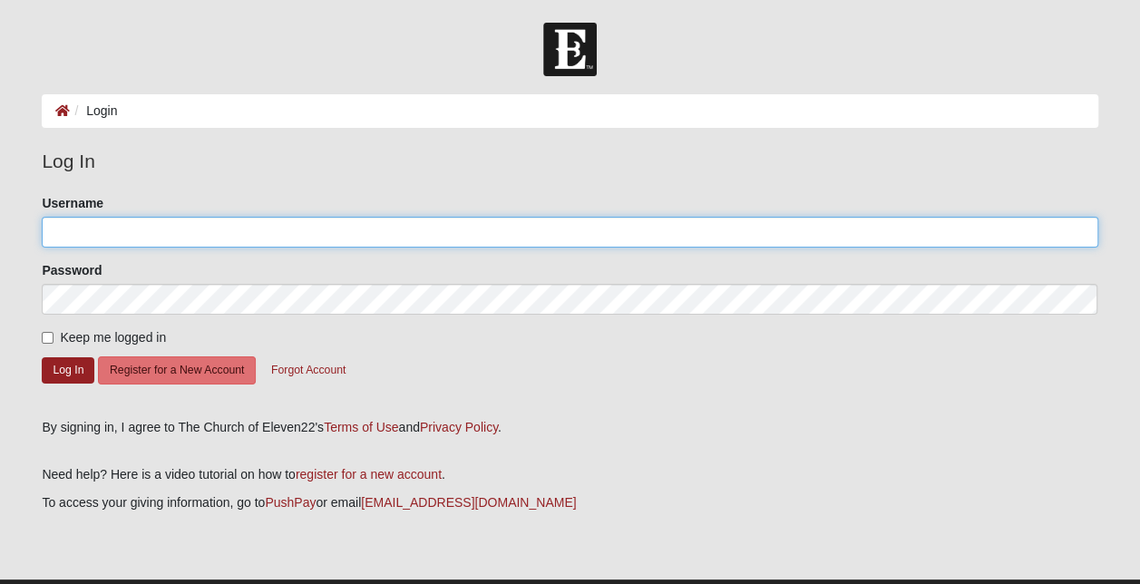
click at [125, 233] on input "Username" at bounding box center [569, 232] width 1055 height 31
type input "dwight_chapman@solenis.com"
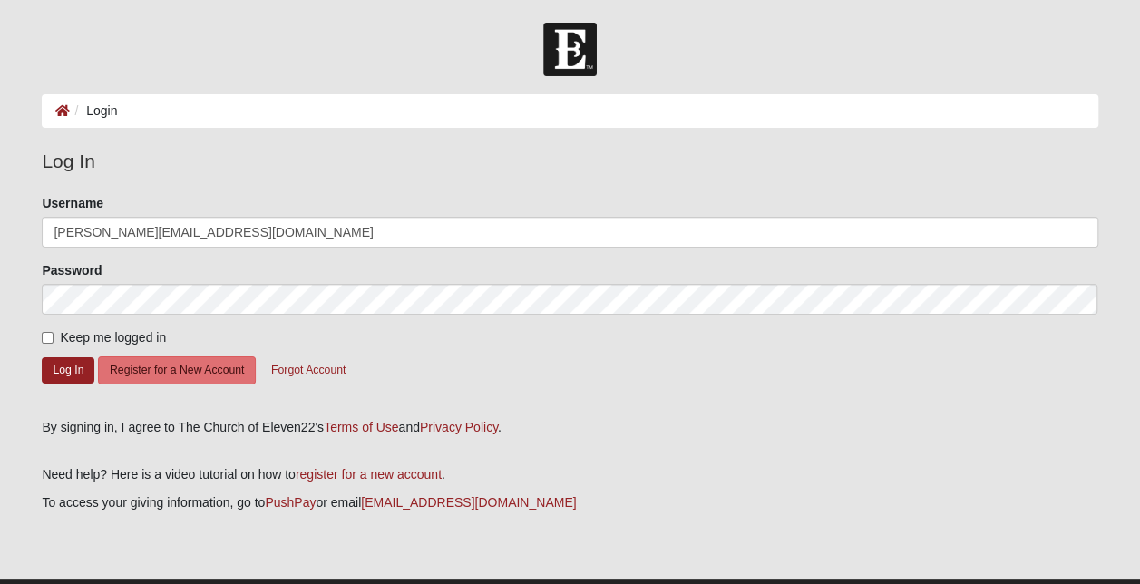
click at [87, 335] on span "Keep me logged in" at bounding box center [113, 337] width 106 height 15
click at [53, 335] on input "Keep me logged in" at bounding box center [48, 338] width 12 height 12
checkbox input "true"
click at [64, 364] on button "Log In" at bounding box center [68, 370] width 53 height 26
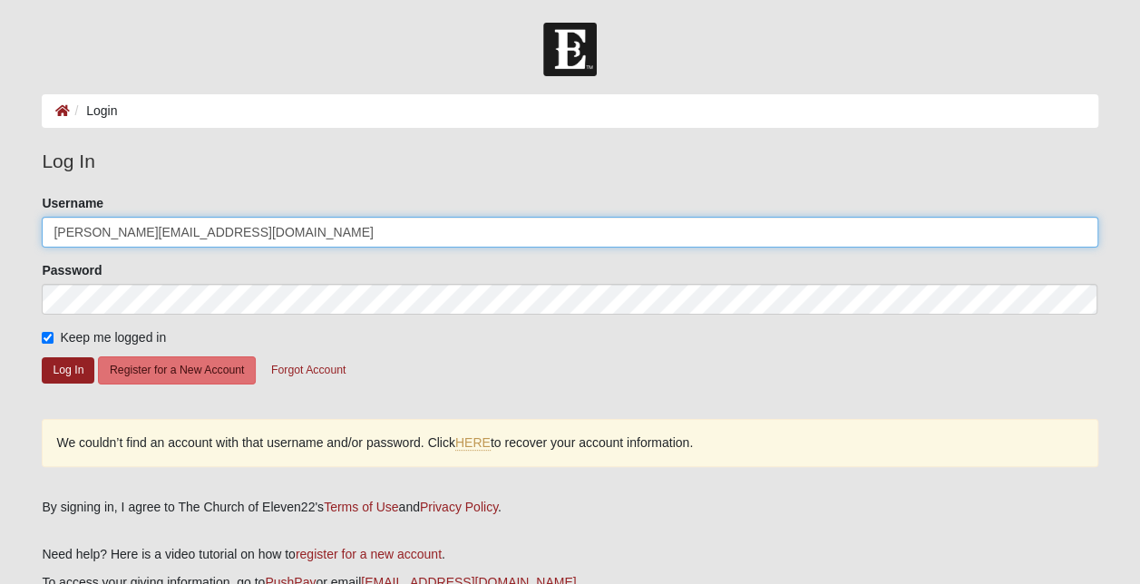
drag, startPoint x: 281, startPoint y: 236, endPoint x: -15, endPoint y: 199, distance: 298.8
click at [0, 199] on html "Log In Login Login Error Log In Please correct the following: Username dwight_c…" at bounding box center [570, 352] width 1140 height 705
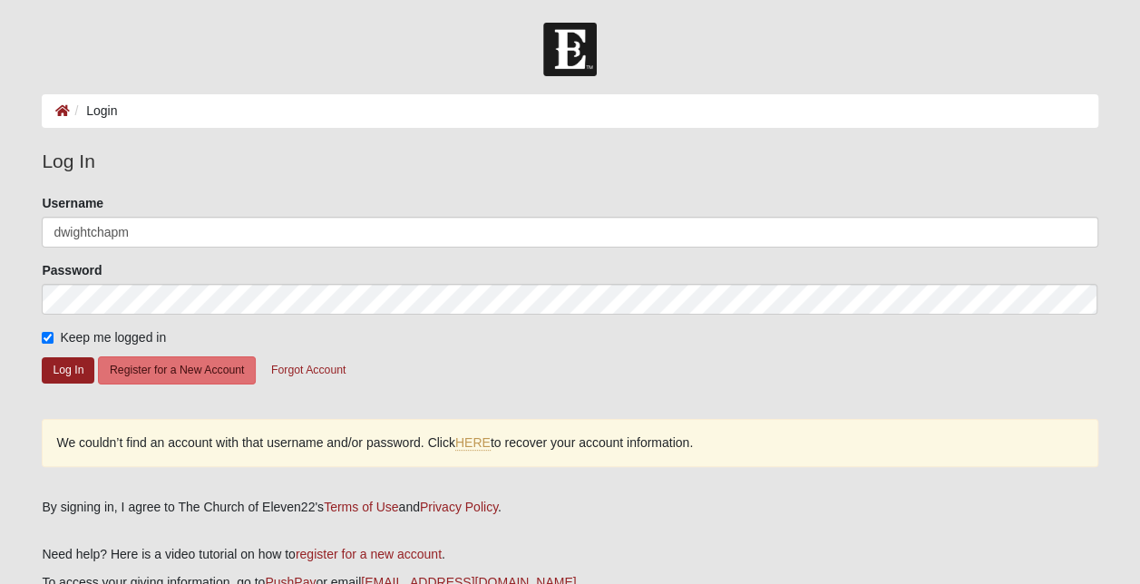
click at [478, 355] on form "Please correct the following: Username dwightchapm Password Keep me logged in L…" at bounding box center [569, 299] width 1055 height 211
click at [53, 364] on button "Log In" at bounding box center [68, 370] width 53 height 26
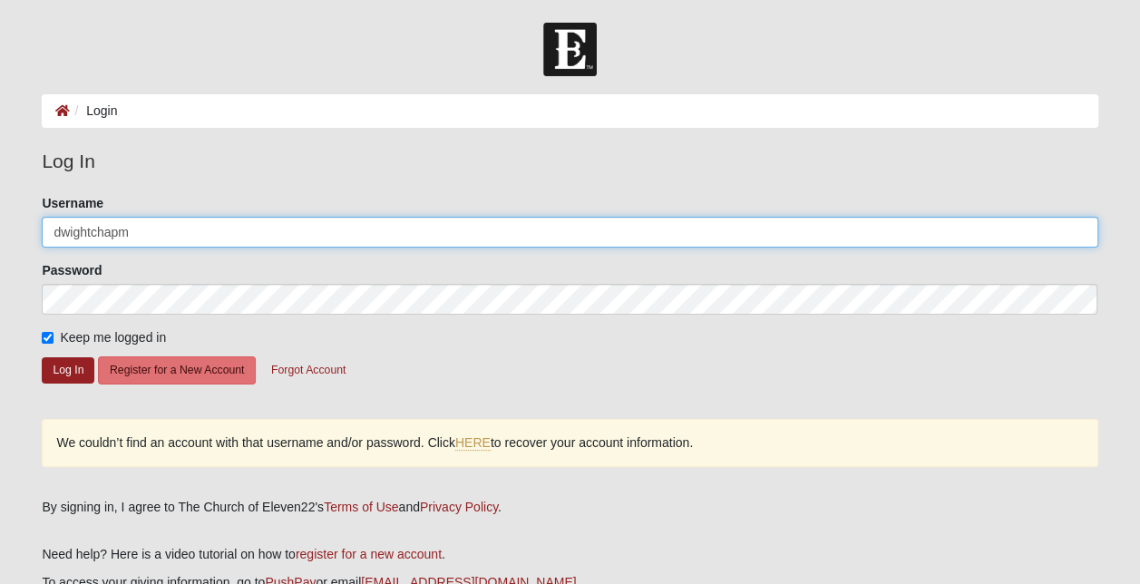
click at [182, 228] on input "dwightchapm" at bounding box center [569, 232] width 1055 height 31
type input "[EMAIL_ADDRESS][DOMAIN_NAME]"
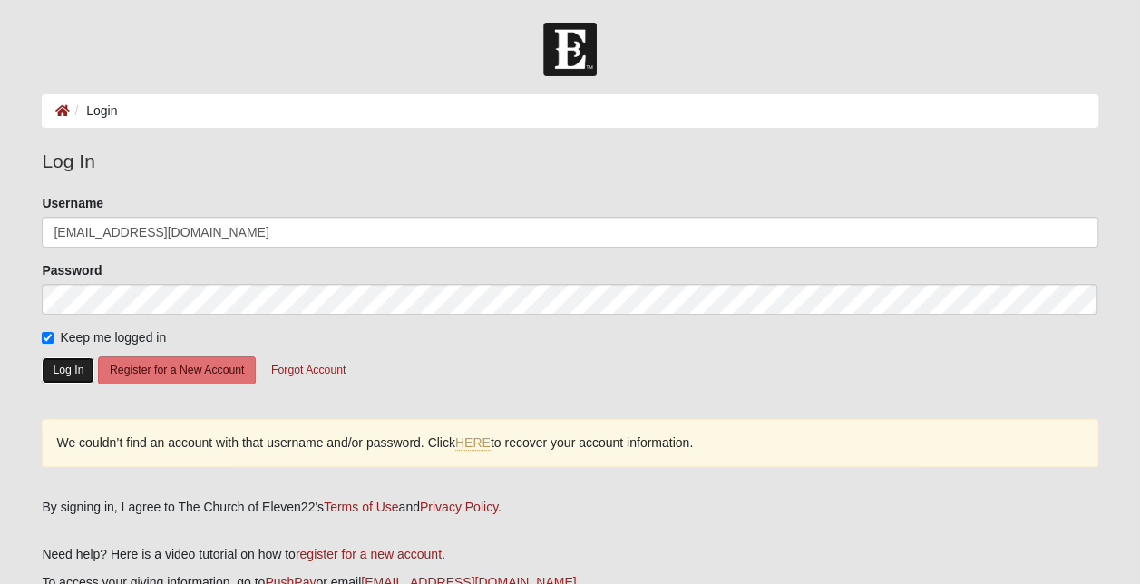
click at [64, 361] on button "Log In" at bounding box center [68, 370] width 53 height 26
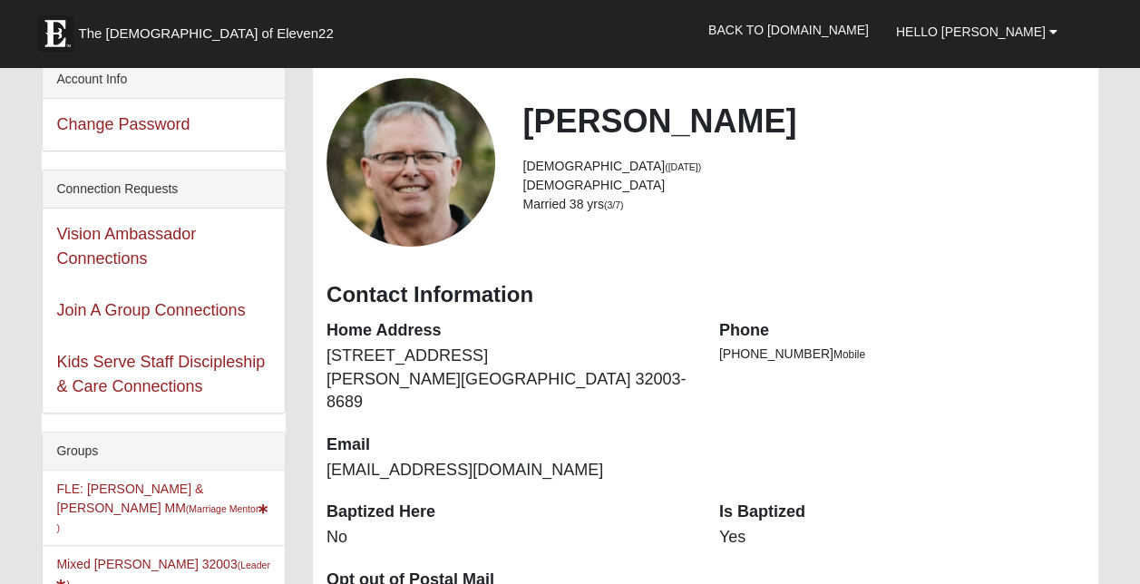
scroll to position [181, 0]
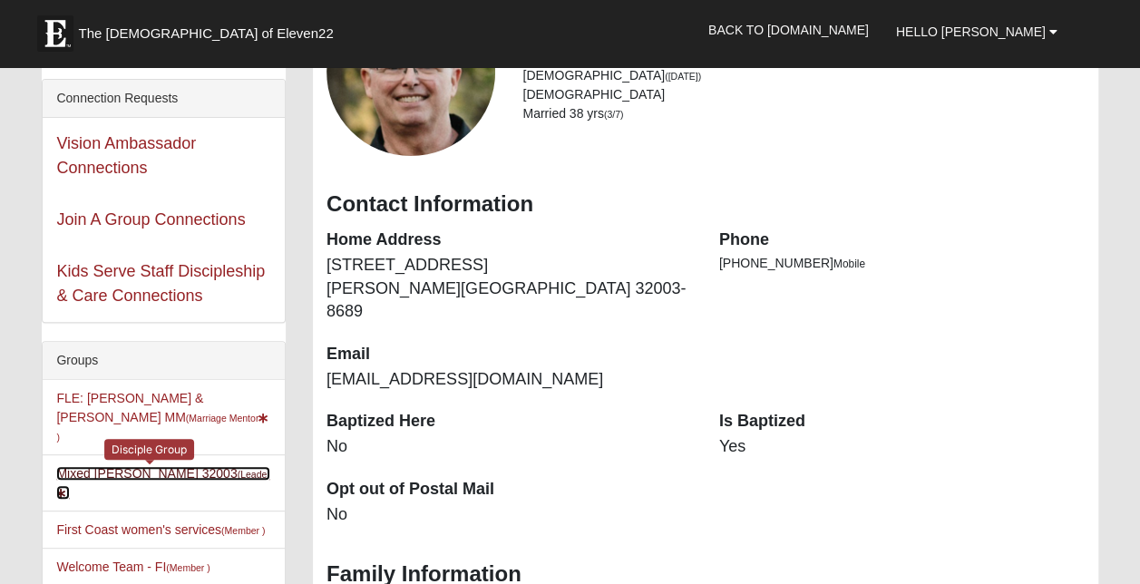
click at [126, 466] on link "Mixed [PERSON_NAME] 32003 (Leader )" at bounding box center [162, 483] width 213 height 34
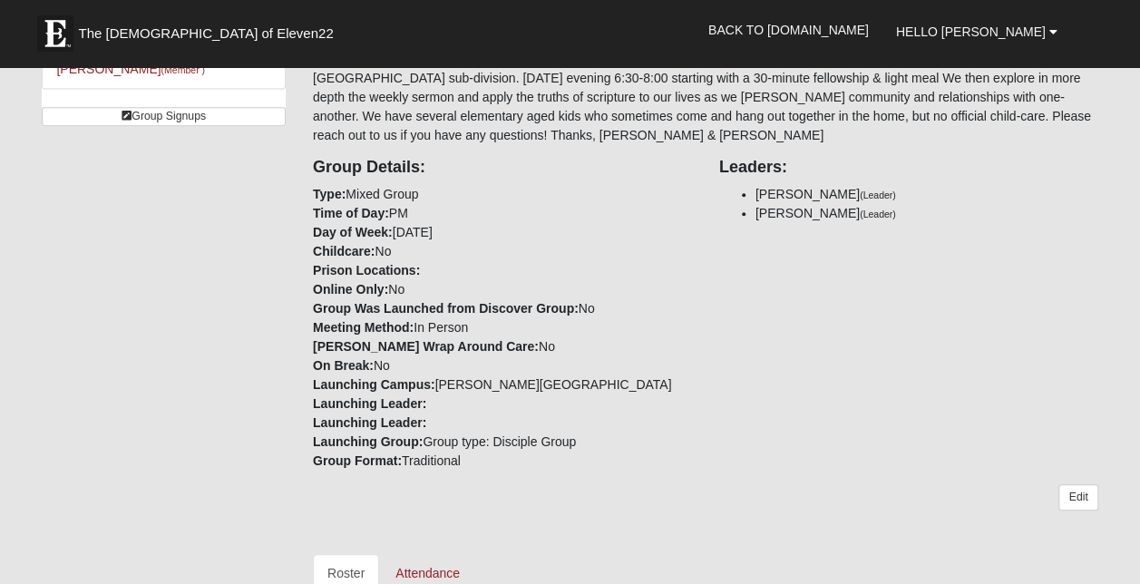
scroll to position [453, 0]
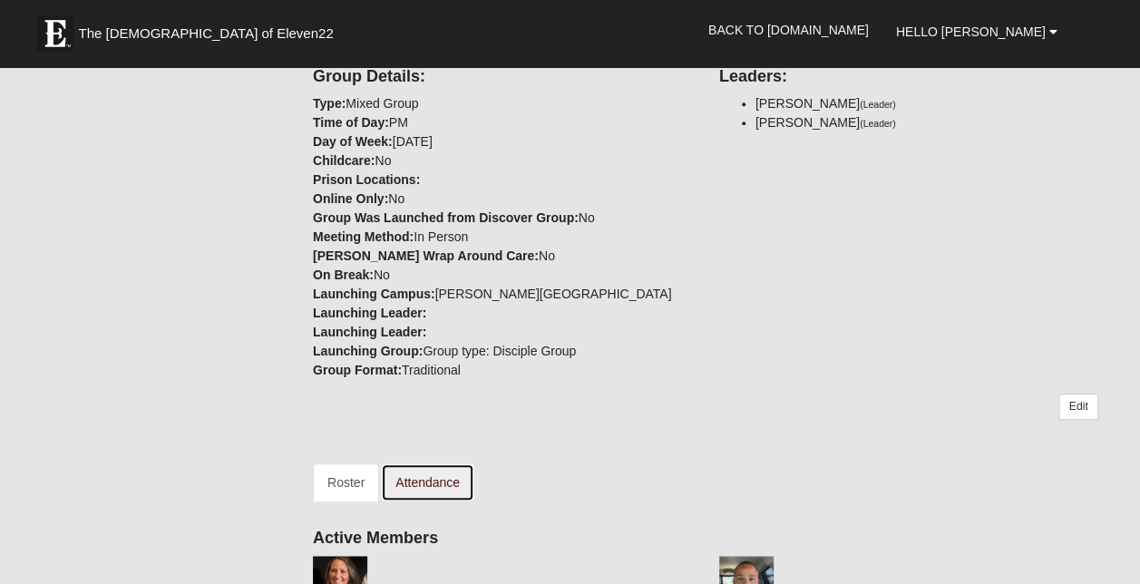
click at [421, 475] on link "Attendance" at bounding box center [427, 482] width 93 height 38
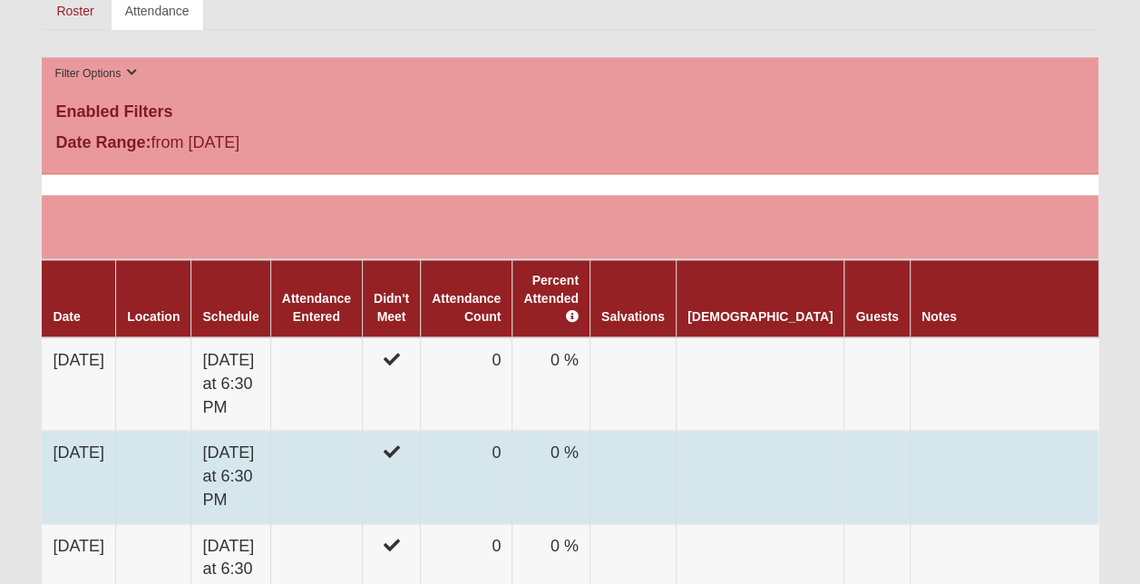
scroll to position [816, 0]
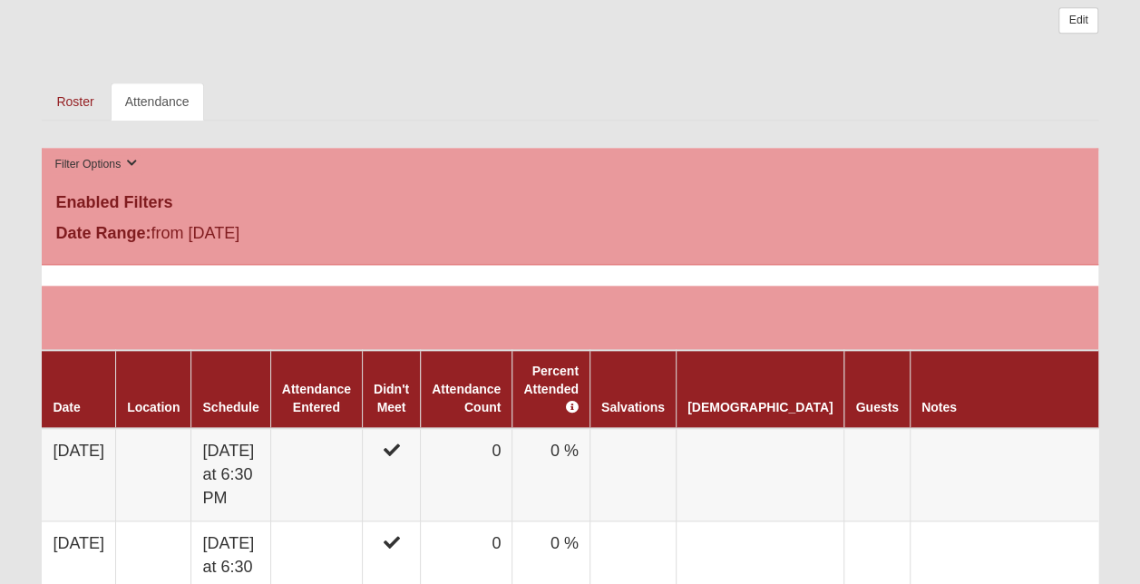
click at [210, 239] on div "Date Range: from 5/10/2025" at bounding box center [218, 235] width 352 height 29
click at [239, 225] on div "Date Range: from 5/10/2025" at bounding box center [218, 235] width 352 height 29
click at [129, 163] on icon at bounding box center [131, 163] width 11 height 11
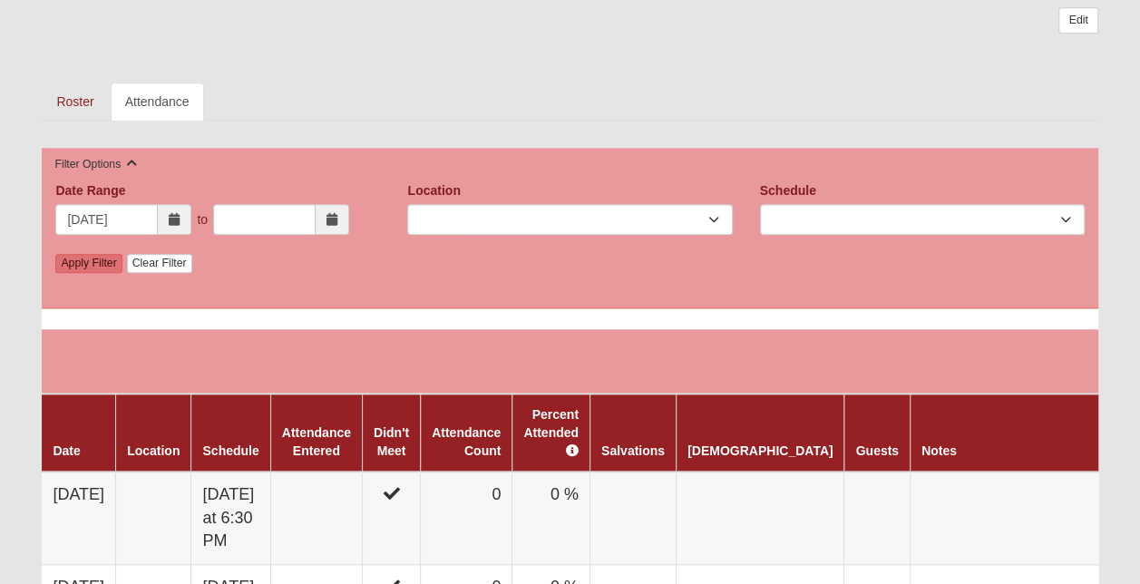
click at [181, 218] on span at bounding box center [175, 219] width 34 height 31
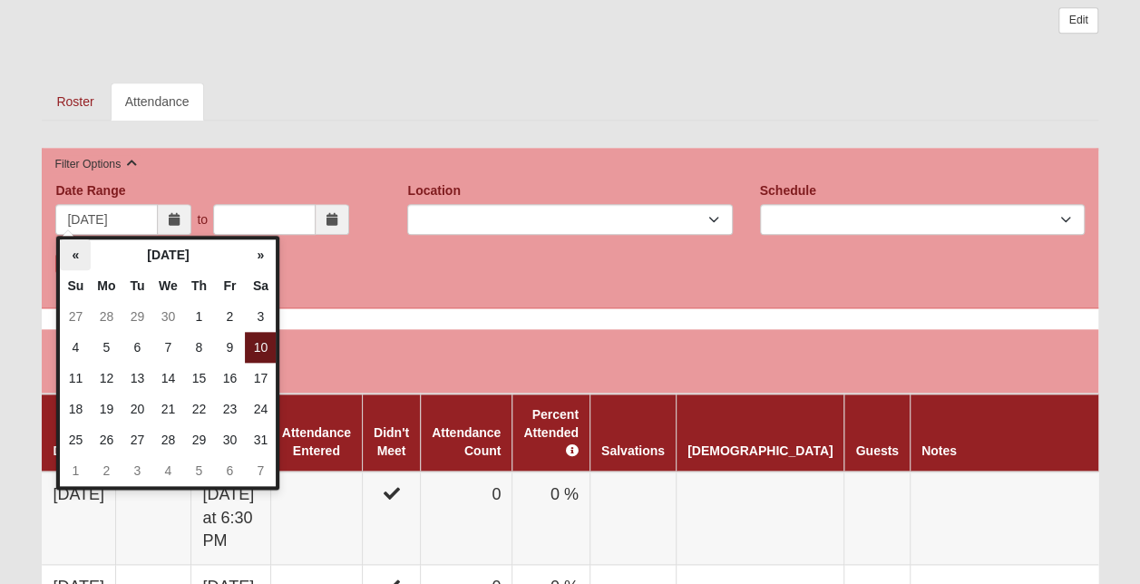
click at [76, 245] on th "«" at bounding box center [75, 254] width 31 height 31
click at [74, 250] on th "«" at bounding box center [75, 254] width 31 height 31
click at [136, 219] on input "5/10/2025" at bounding box center [106, 219] width 102 height 31
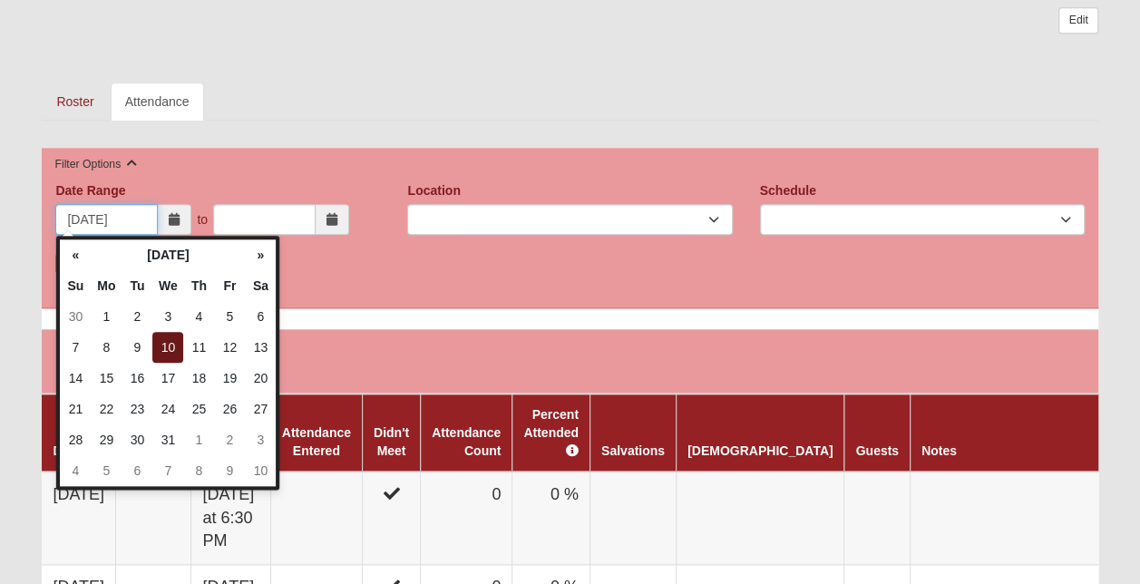
type input "05/10/2023"
click at [347, 111] on ul "Roster Attendance" at bounding box center [569, 101] width 1055 height 38
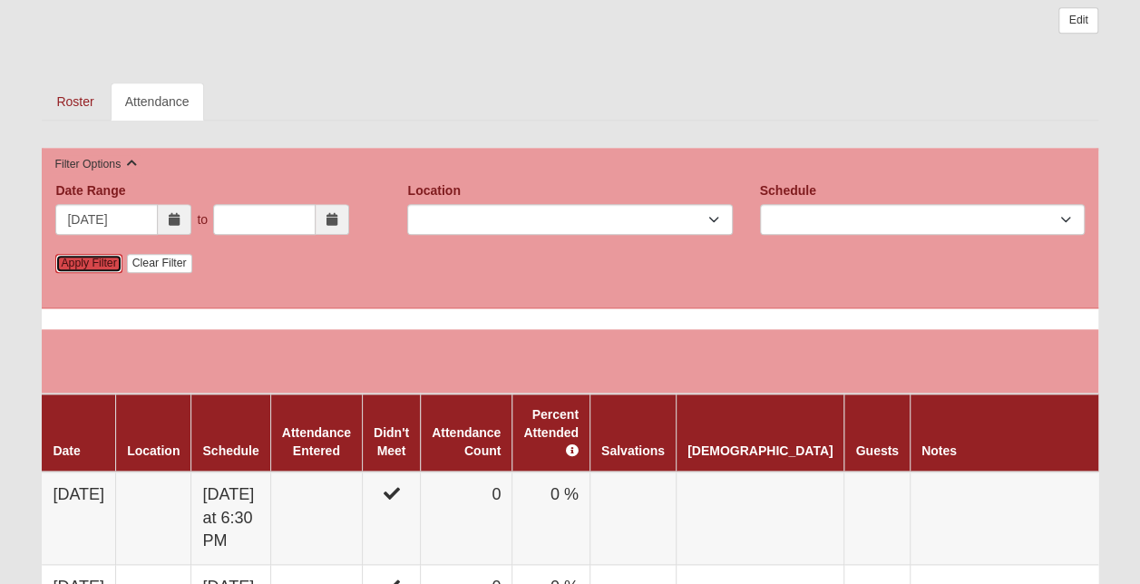
click at [100, 259] on link "Apply Filter" at bounding box center [88, 263] width 66 height 19
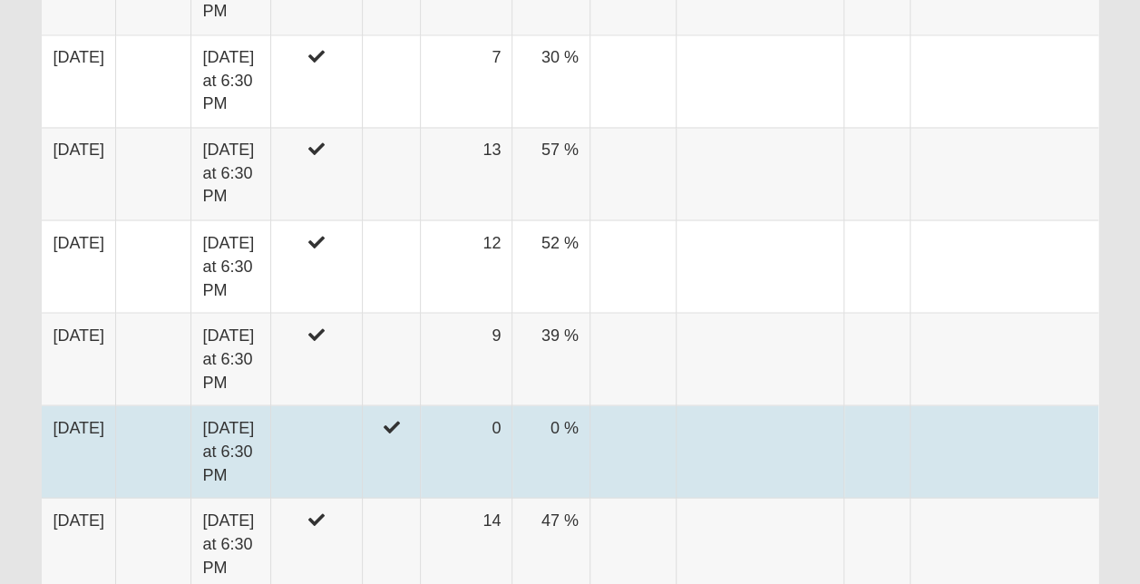
scroll to position [4642, 0]
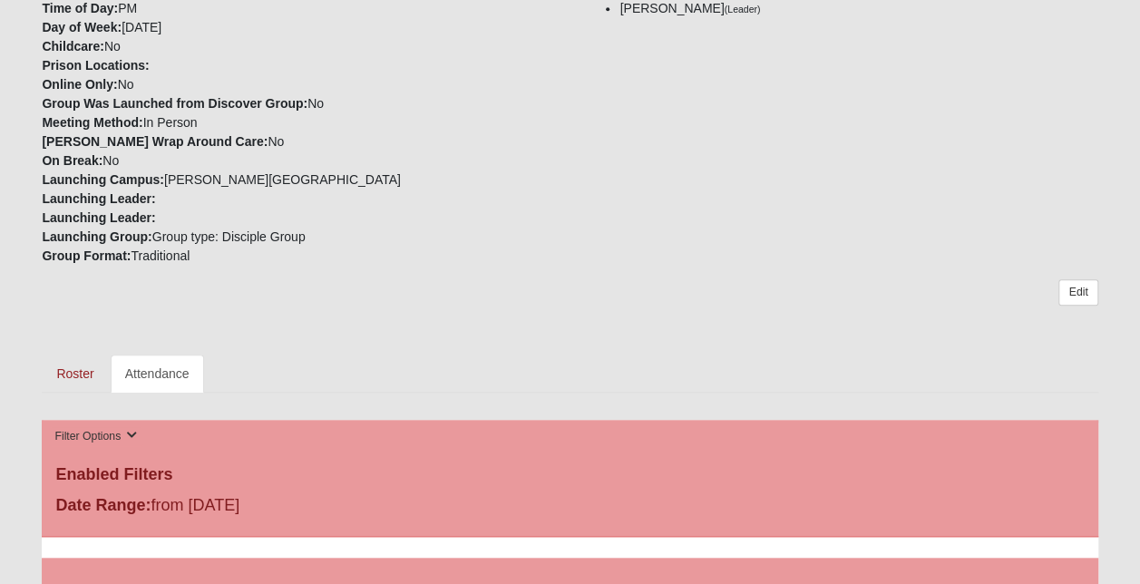
scroll to position [816, 0]
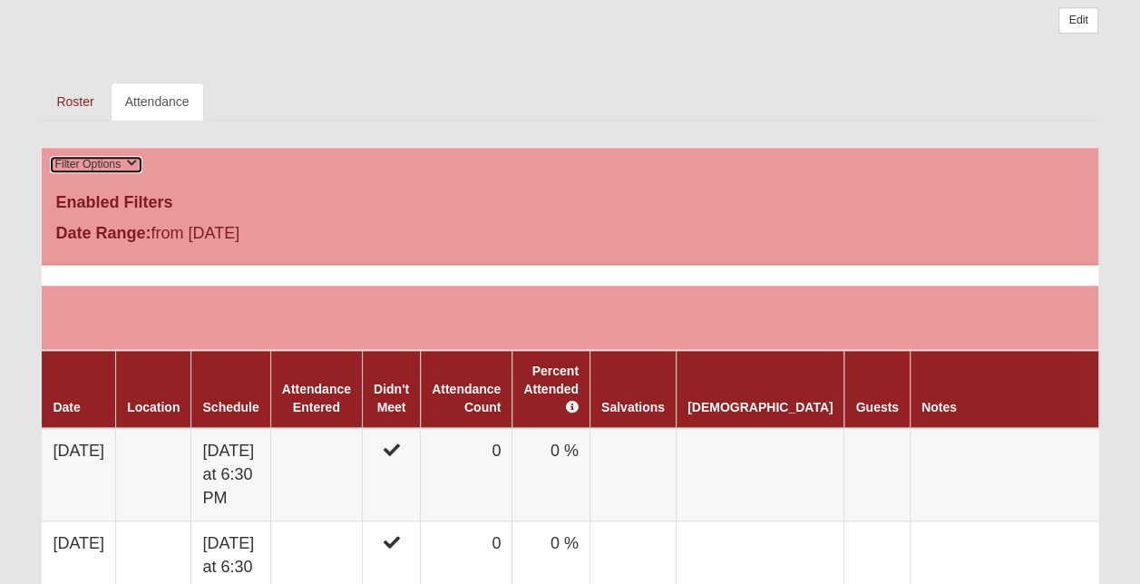
click at [132, 163] on icon at bounding box center [131, 163] width 11 height 11
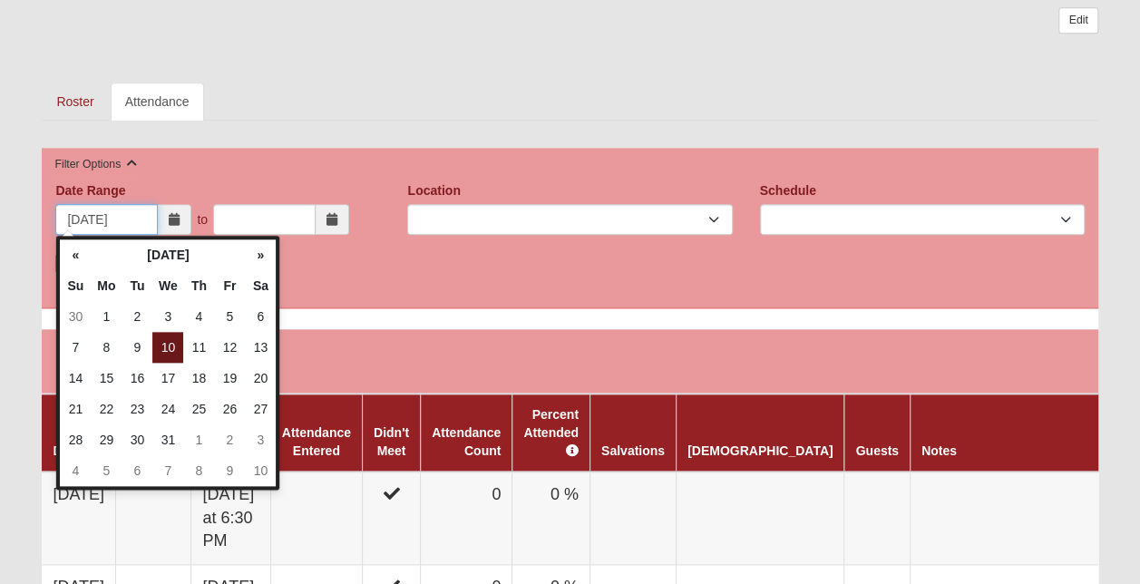
click at [140, 219] on input "05/10/2023" at bounding box center [106, 219] width 102 height 31
type input "05/10/2022"
click at [335, 267] on div "Date Range 05/10/2022 to Date Range is required. Location Schedule Apply Filter…" at bounding box center [569, 228] width 1055 height 160
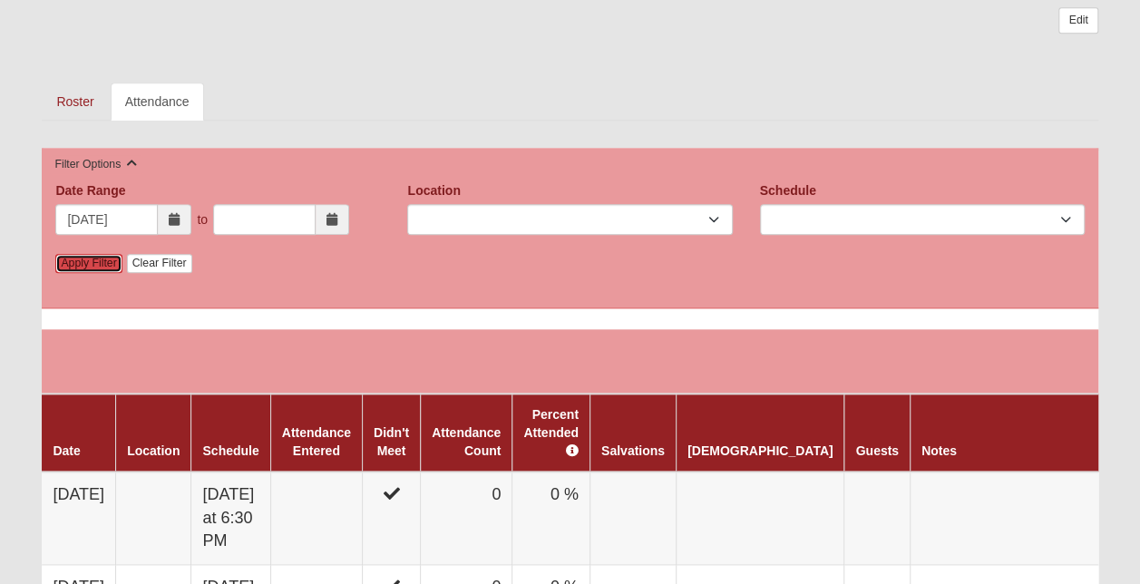
click at [86, 263] on link "Apply Filter" at bounding box center [88, 263] width 66 height 19
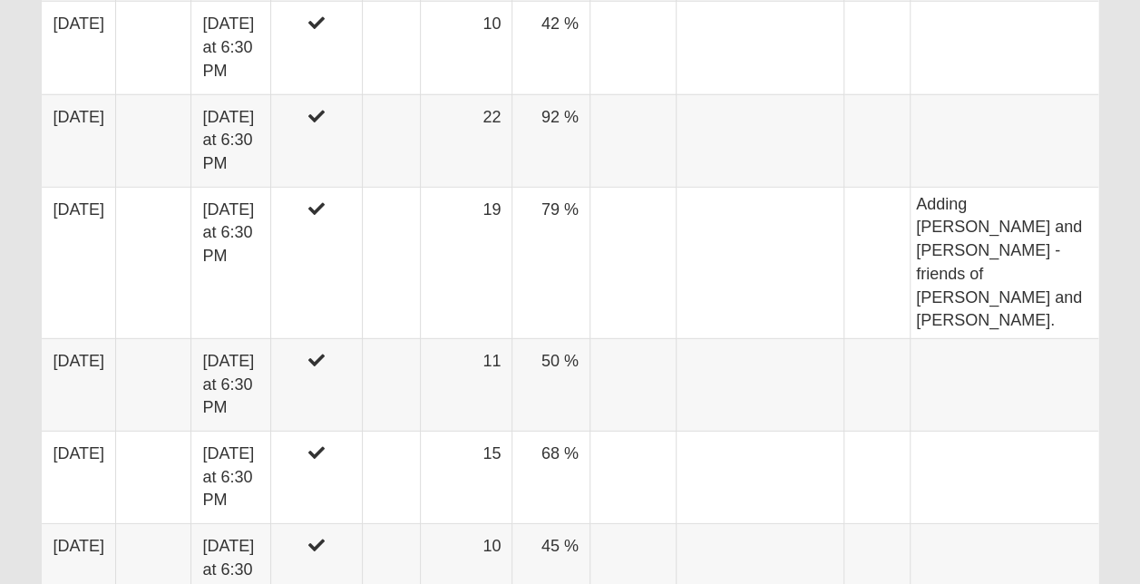
scroll to position [12510, 0]
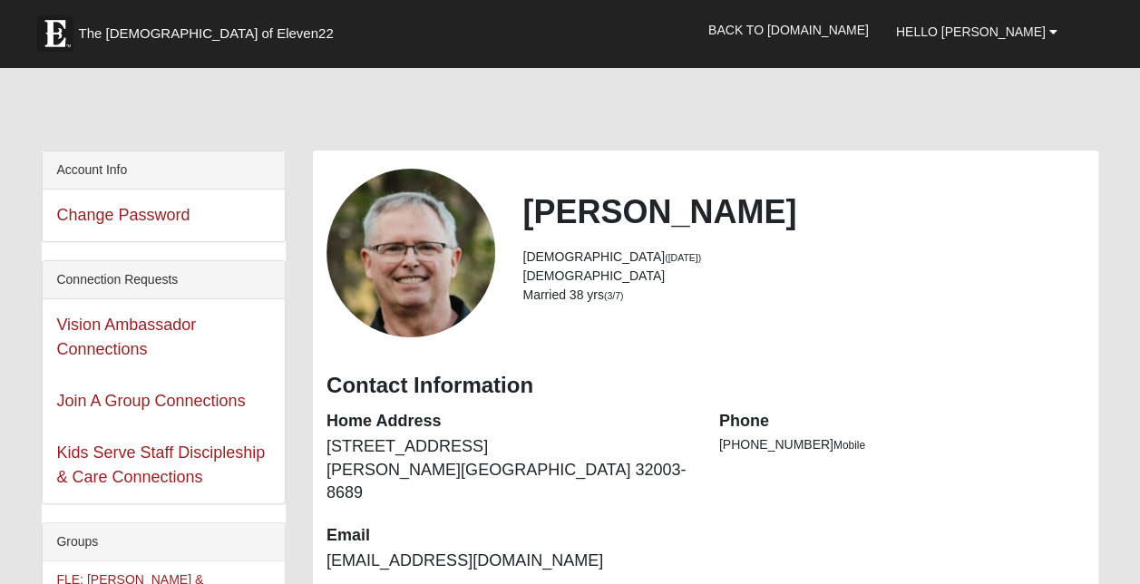
scroll to position [363, 0]
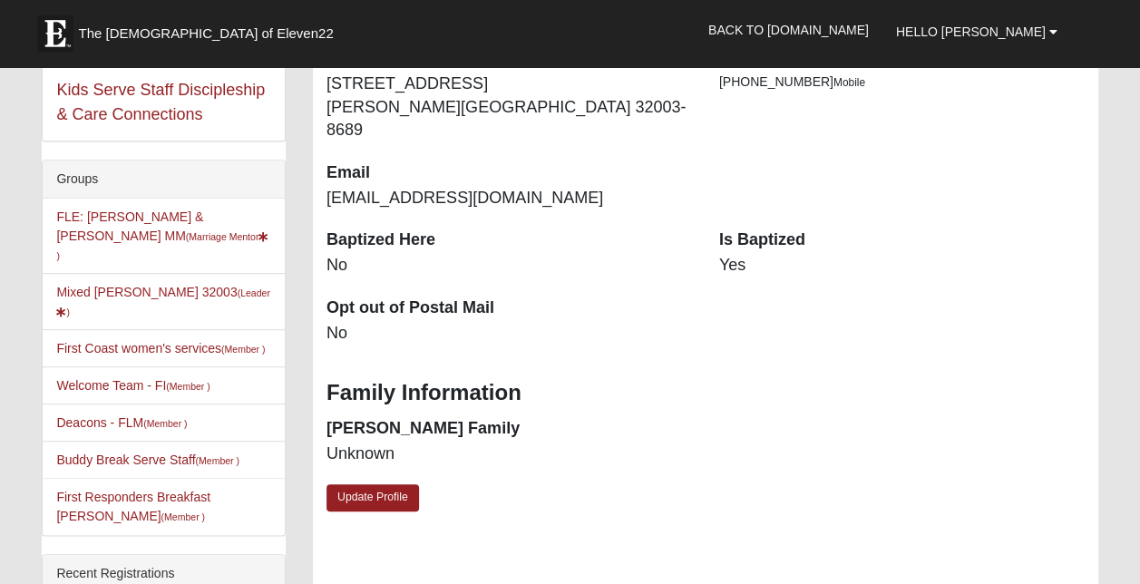
click at [125, 286] on li "Mixed [PERSON_NAME] 32003 (Leader )" at bounding box center [164, 301] width 242 height 57
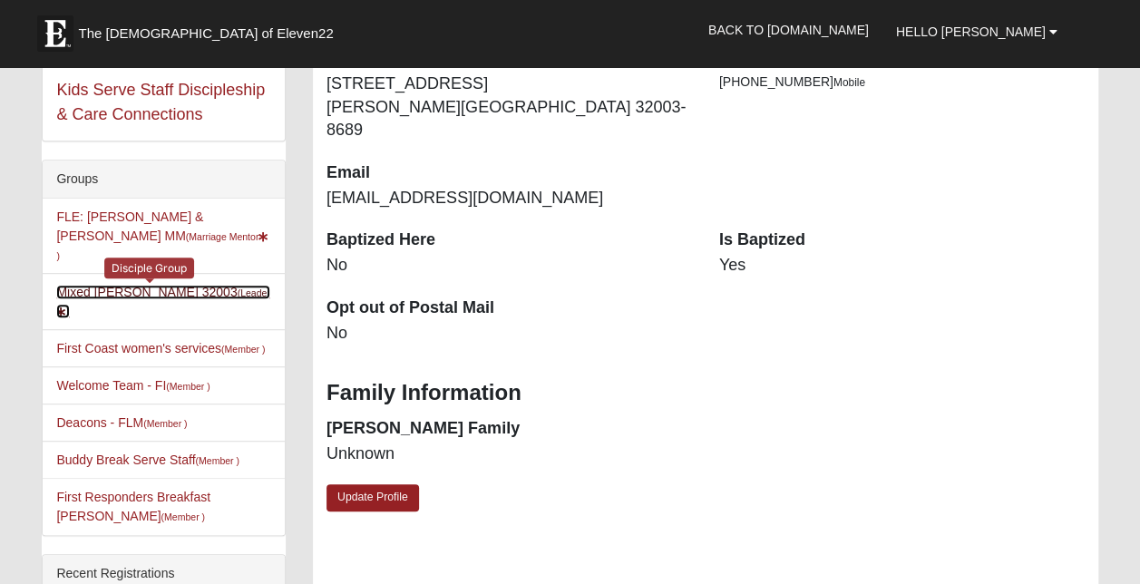
click at [131, 285] on link "Mixed Chapman 32003 (Leader )" at bounding box center [162, 302] width 213 height 34
